Goal: Information Seeking & Learning: Learn about a topic

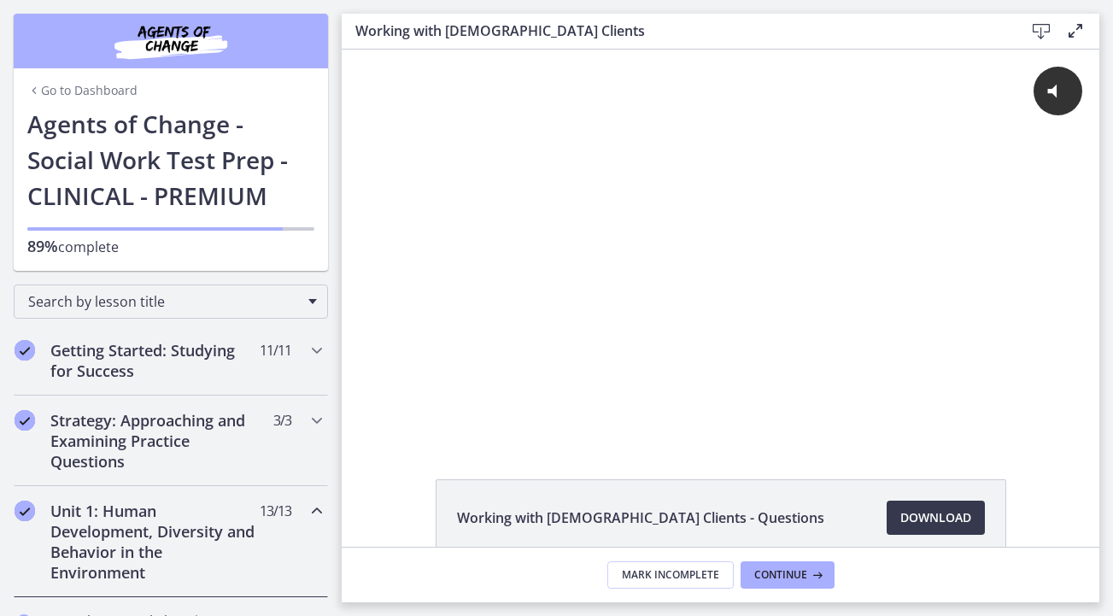
scroll to position [1038, 0]
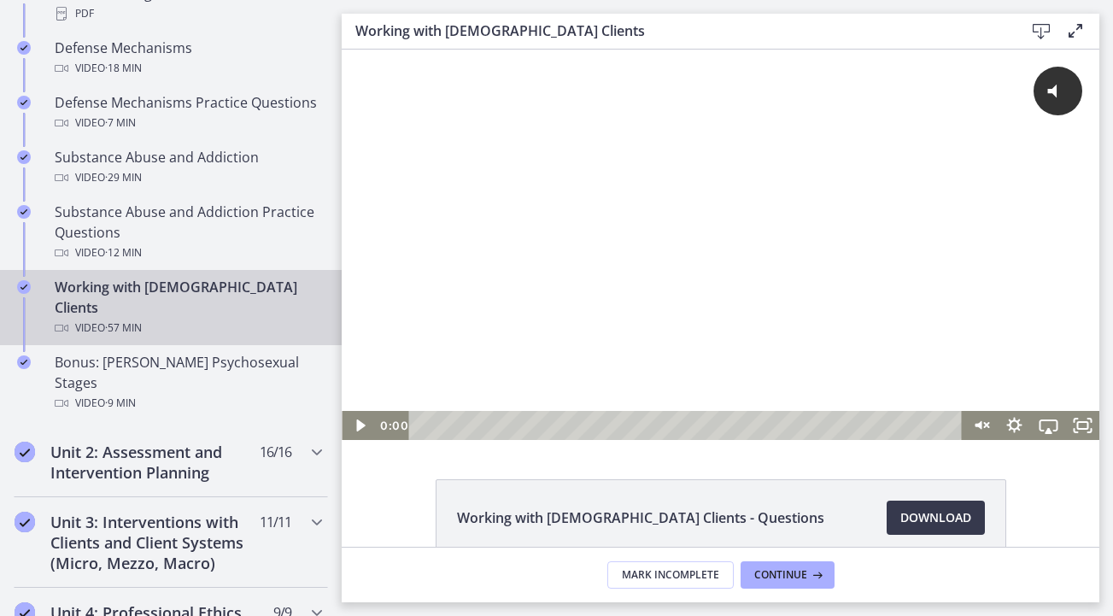
drag, startPoint x: 438, startPoint y: 423, endPoint x: 407, endPoint y: 427, distance: 31.1
click at [407, 427] on div "0:00 0:00" at bounding box center [669, 425] width 587 height 29
click at [366, 425] on icon "Play Video" at bounding box center [360, 425] width 41 height 35
drag, startPoint x: 438, startPoint y: 421, endPoint x: 298, endPoint y: 437, distance: 140.1
click at [342, 437] on html "Click for sound @keyframes VOLUME_SMALL_WAVE_FLASH { 0% { opacity: 0; } 33% { o…" at bounding box center [721, 245] width 758 height 391
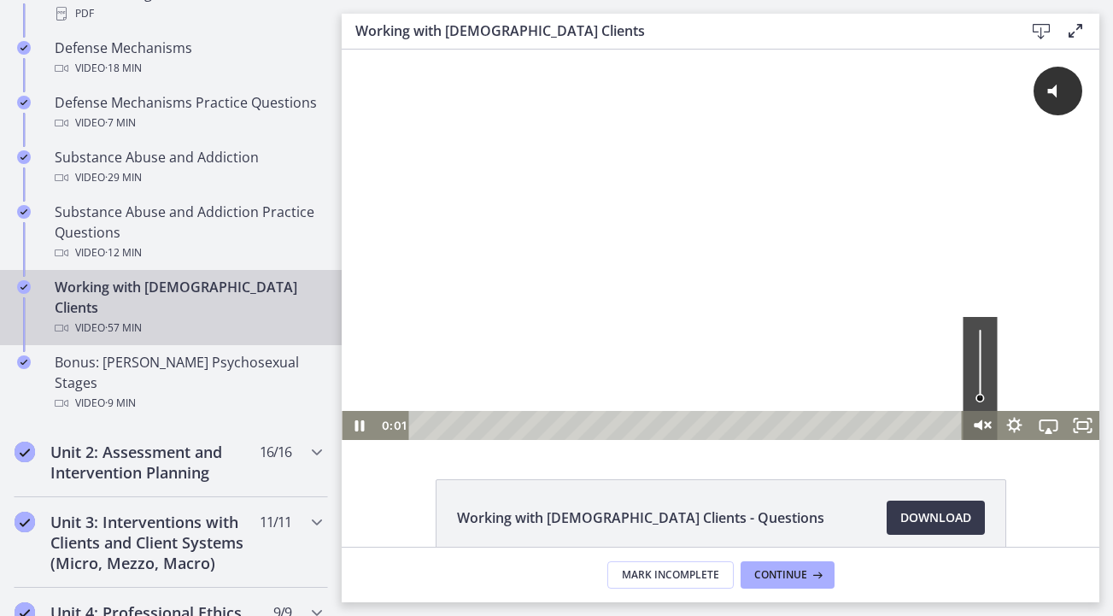
click at [984, 426] on icon "Unmute" at bounding box center [980, 425] width 41 height 35
click at [433, 229] on div at bounding box center [721, 245] width 758 height 391
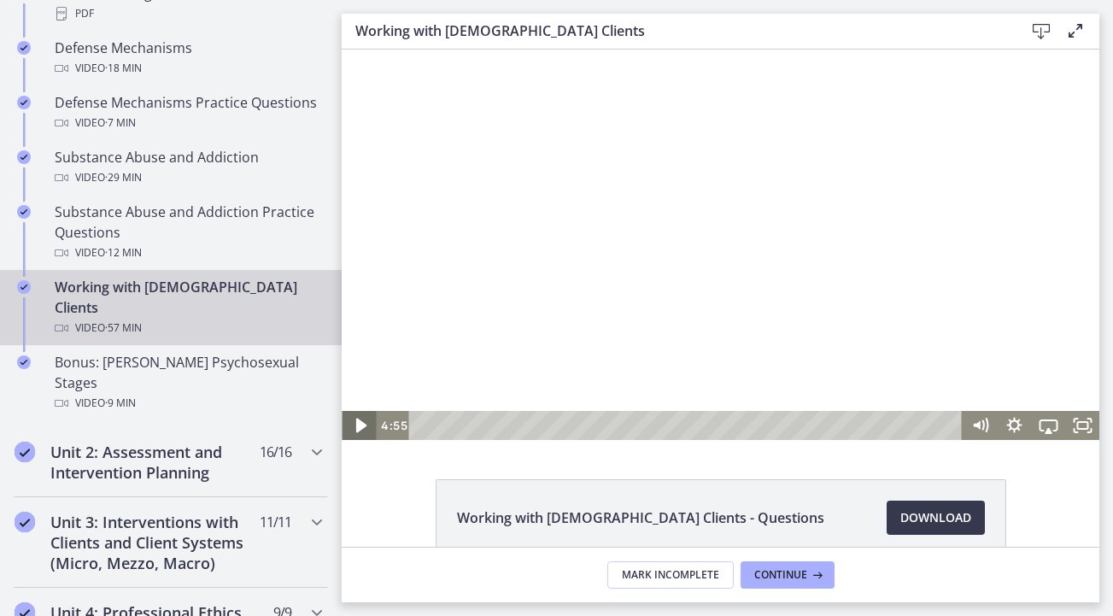
click at [362, 420] on icon "Play Video" at bounding box center [360, 425] width 41 height 35
click at [669, 188] on div at bounding box center [721, 245] width 758 height 391
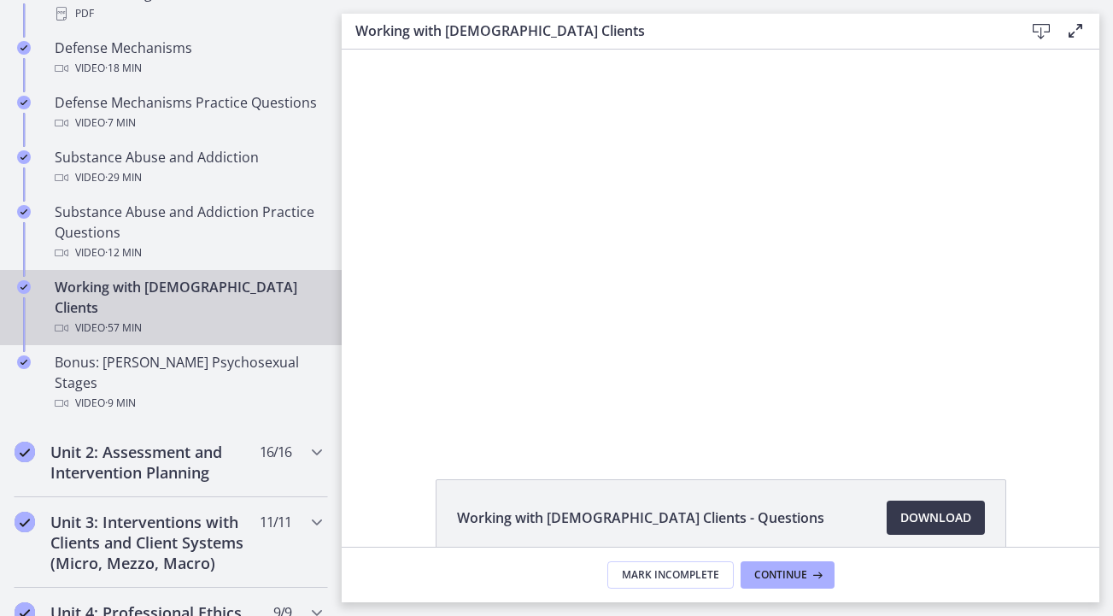
drag, startPoint x: 685, startPoint y: 41, endPoint x: 671, endPoint y: 6, distance: 37.9
click at [671, 6] on main "Working with [DEMOGRAPHIC_DATA] Clients Download Enable fullscreen Working with…" at bounding box center [728, 308] width 772 height 616
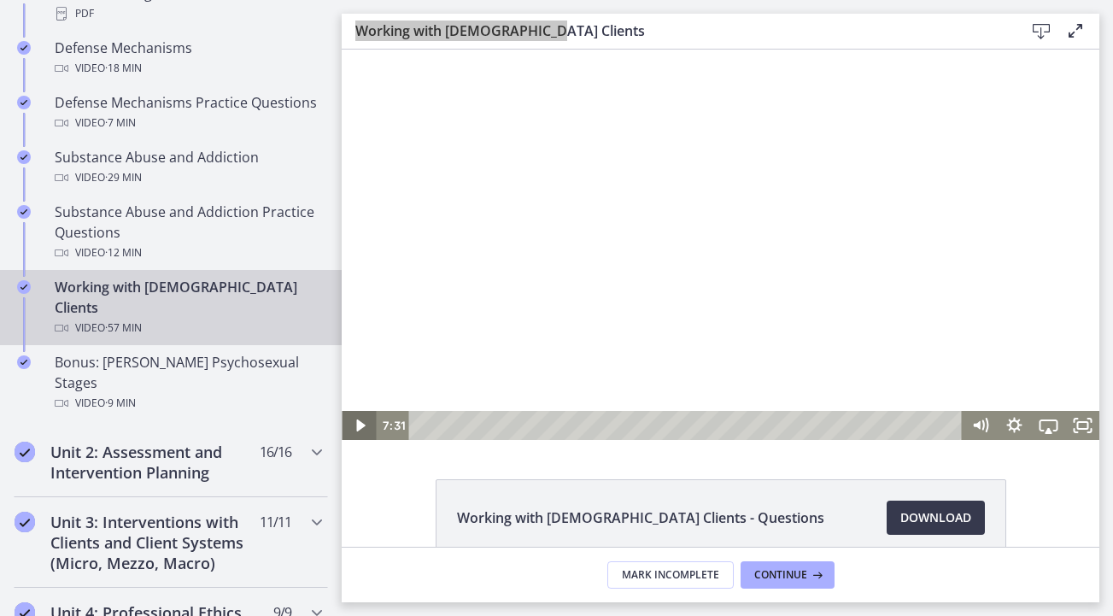
click at [361, 423] on icon "Play Video" at bounding box center [359, 426] width 9 height 12
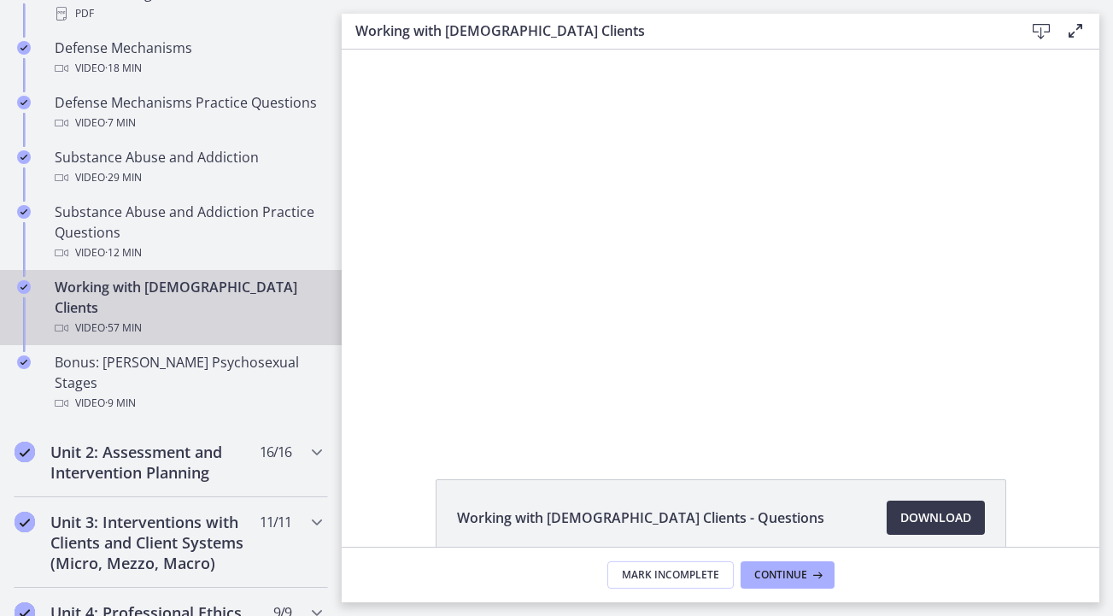
click at [408, 461] on div "Working with [DEMOGRAPHIC_DATA] Clients - Questions Download Opens in a new win…" at bounding box center [721, 298] width 758 height 497
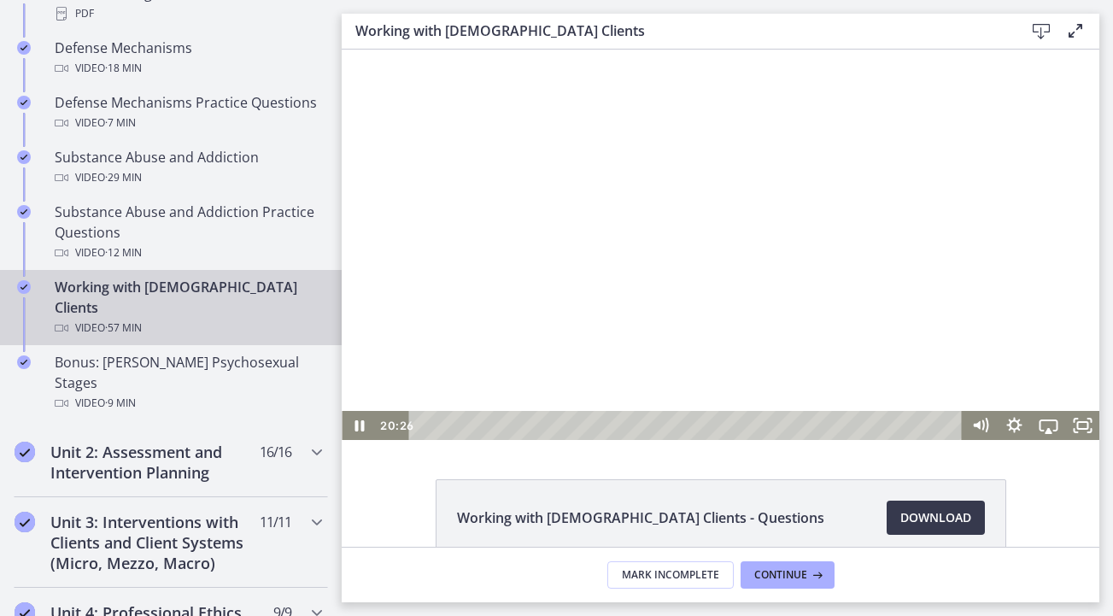
click at [521, 337] on div at bounding box center [721, 245] width 758 height 391
click at [602, 162] on div at bounding box center [721, 245] width 758 height 391
click at [795, 195] on div at bounding box center [721, 245] width 758 height 391
